Goal: Task Accomplishment & Management: Manage account settings

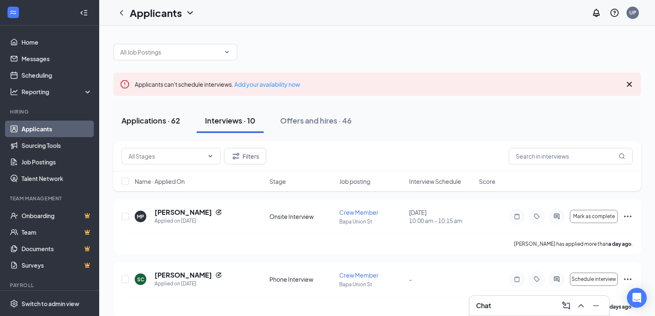
scroll to position [1, 0]
click at [158, 131] on button "Applications · 62" at bounding box center [150, 119] width 75 height 25
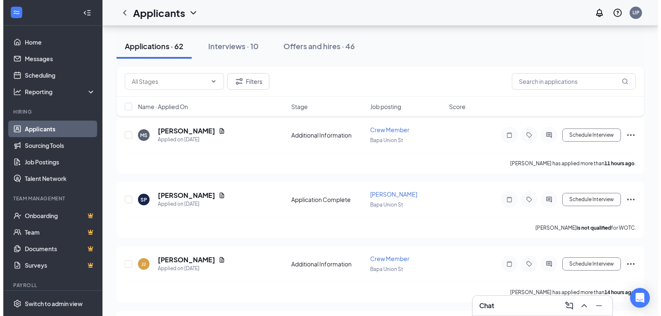
scroll to position [75, 0]
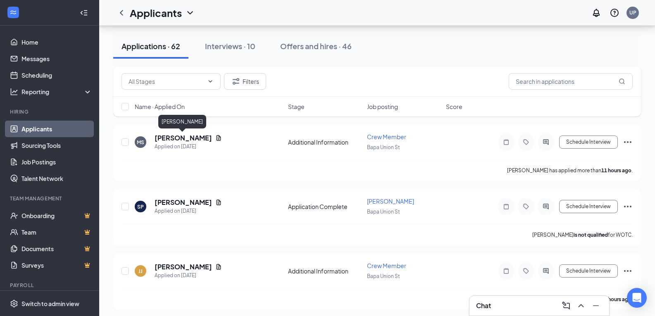
click at [191, 131] on div "[PERSON_NAME]" at bounding box center [182, 123] width 48 height 17
click at [193, 136] on h5 "[PERSON_NAME]" at bounding box center [183, 138] width 57 height 9
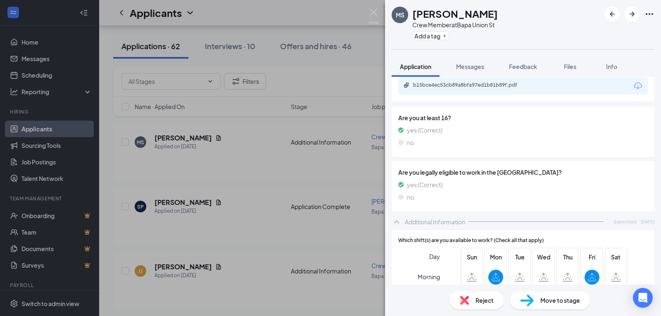
scroll to position [188, 0]
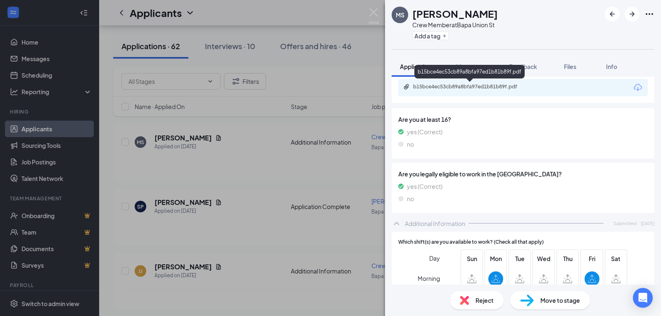
click at [515, 87] on div "b15bce4ec53cb89a8bfa97ed1b81b89f.pdf" at bounding box center [471, 87] width 116 height 7
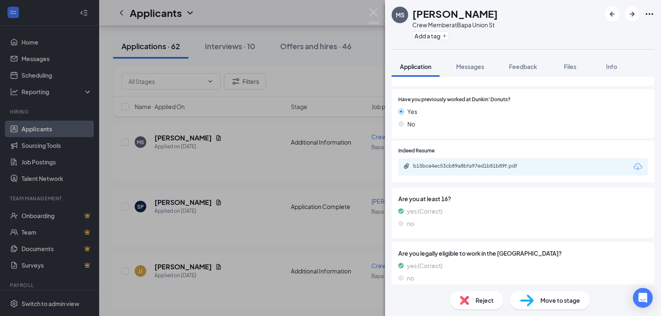
scroll to position [105, 0]
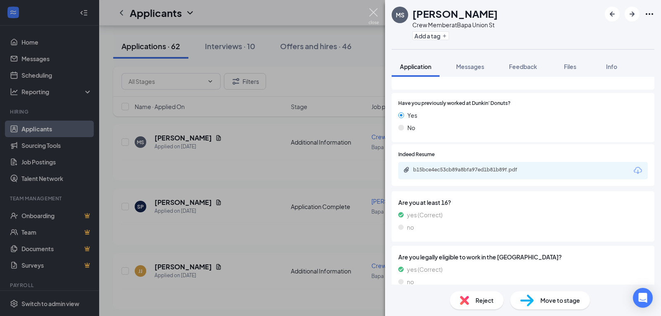
click at [372, 10] on img at bounding box center [374, 16] width 10 height 16
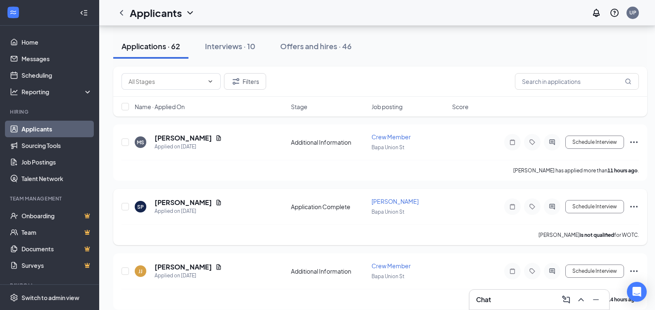
click at [185, 200] on h5 "[PERSON_NAME]" at bounding box center [183, 202] width 57 height 9
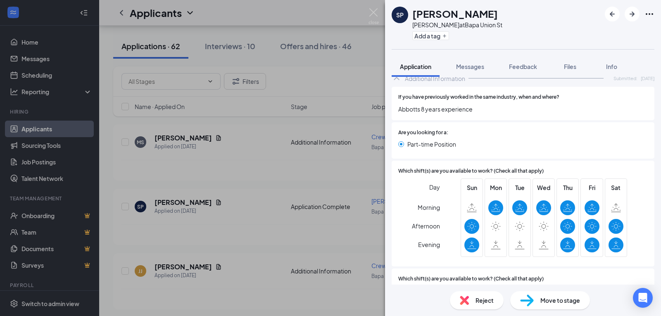
scroll to position [406, 0]
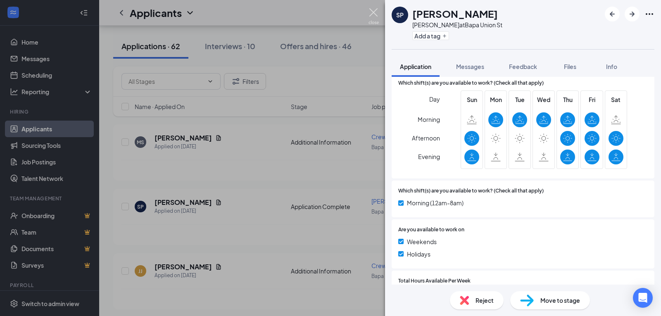
click at [373, 12] on img at bounding box center [374, 16] width 10 height 16
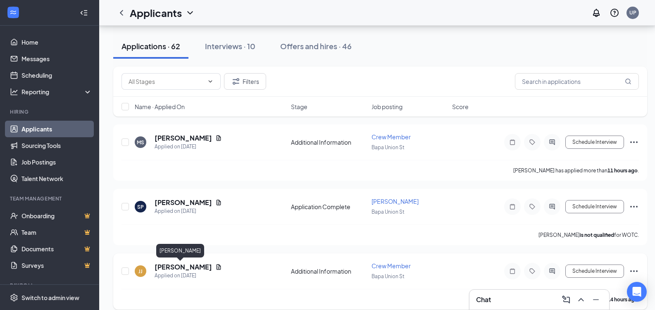
click at [170, 270] on h5 "[PERSON_NAME]" at bounding box center [183, 266] width 57 height 9
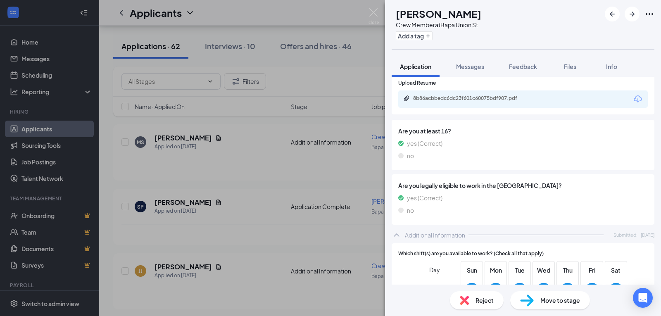
scroll to position [147, 0]
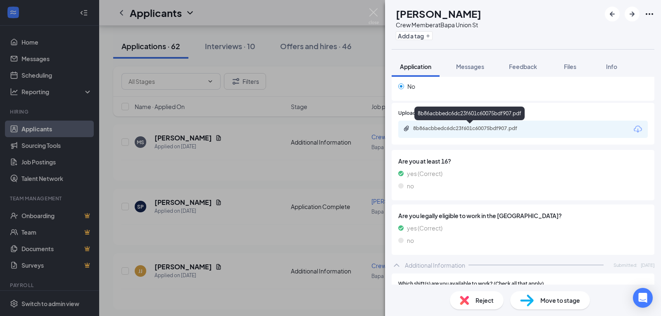
click at [490, 127] on div "8b86acbbedc6dc23f601c60075bdf907.pdf" at bounding box center [471, 128] width 116 height 7
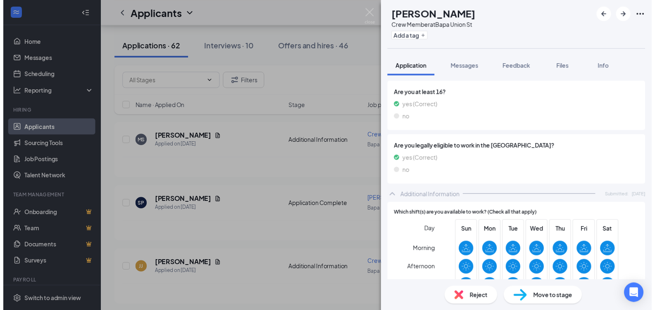
scroll to position [243, 0]
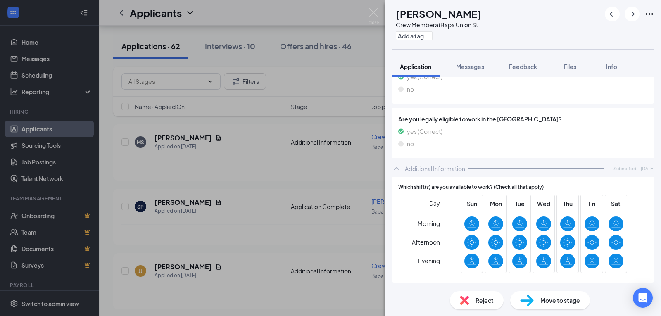
click at [363, 56] on div "[PERSON_NAME] [PERSON_NAME] Crew Member at Bapa Union St Add a tag Application …" at bounding box center [330, 158] width 661 height 316
click at [372, 9] on img at bounding box center [374, 16] width 10 height 16
